Goal: Check status: Check status

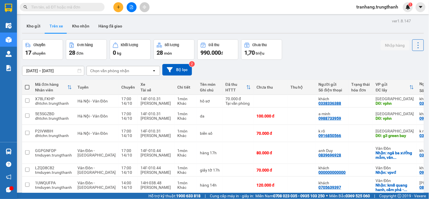
click at [30, 70] on input "[DATE] – [DATE]" at bounding box center [53, 70] width 62 height 9
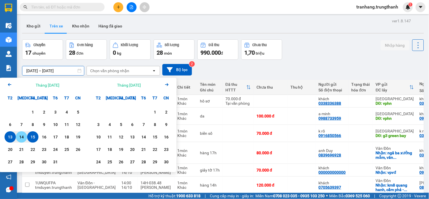
click at [24, 134] on div "14" at bounding box center [22, 136] width 8 height 7
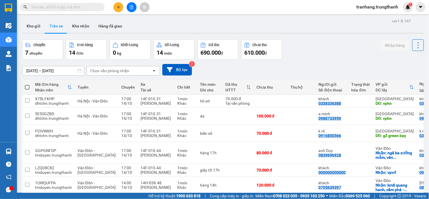
click at [36, 71] on input "[DATE] – [DATE]" at bounding box center [53, 70] width 62 height 9
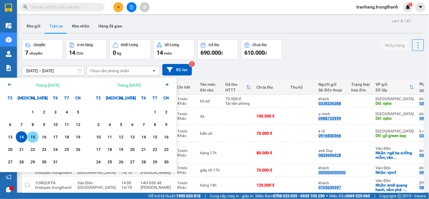
click at [31, 137] on div "15" at bounding box center [33, 136] width 8 height 7
type input "[DATE] – [DATE]"
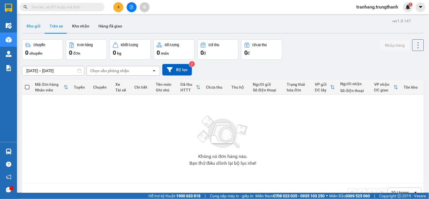
click at [35, 21] on button "Kho gửi" at bounding box center [33, 26] width 23 height 14
